Goal: Find specific page/section: Find specific page/section

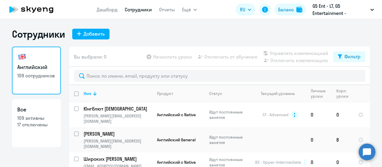
select select "30"
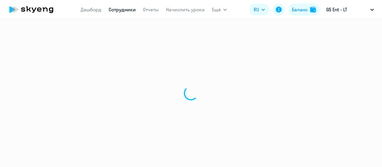
select select "30"
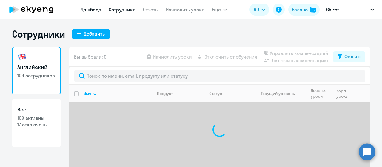
click at [92, 10] on link "Дашборд" at bounding box center [91, 10] width 21 height 6
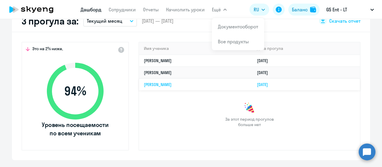
scroll to position [179, 0]
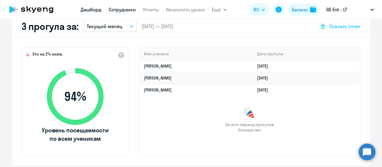
click at [121, 11] on link "Сотрудники" at bounding box center [122, 10] width 27 height 6
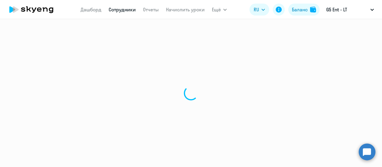
select select "30"
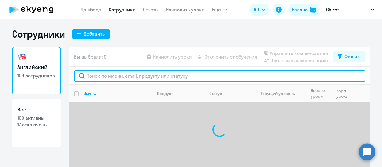
click at [128, 77] on input "text" at bounding box center [219, 76] width 291 height 12
type input "matveev"
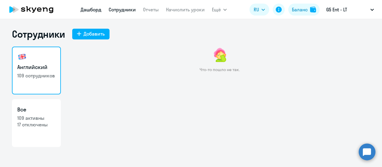
click at [93, 13] on link "Дашборд" at bounding box center [91, 10] width 21 height 6
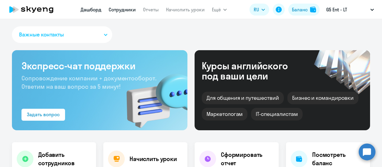
click at [128, 9] on link "Сотрудники" at bounding box center [122, 10] width 27 height 6
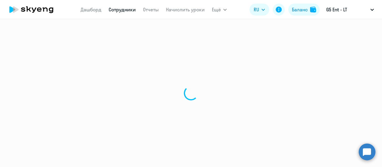
select select "30"
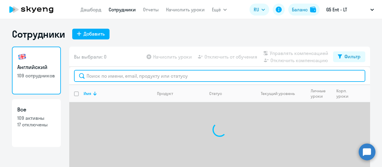
click at [134, 71] on input "text" at bounding box center [219, 76] width 291 height 12
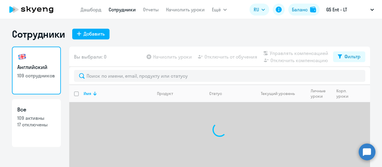
click at [116, 45] on div "Сотрудники Добавить Английский 109 сотрудников Все 109 активны 17 отключены Вы …" at bounding box center [191, 109] width 358 height 163
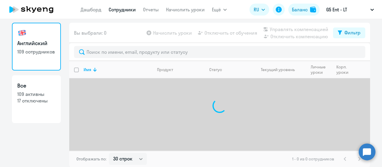
scroll to position [5, 0]
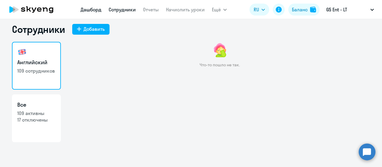
click at [82, 12] on link "Дашборд" at bounding box center [91, 10] width 21 height 6
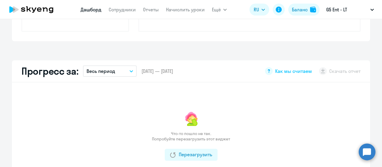
scroll to position [184, 0]
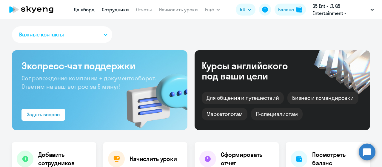
click at [120, 11] on link "Сотрудники" at bounding box center [115, 10] width 27 height 6
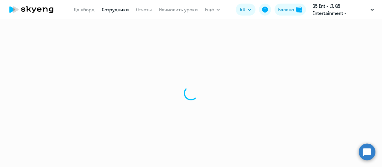
select select "30"
